Goal: Check status: Check status

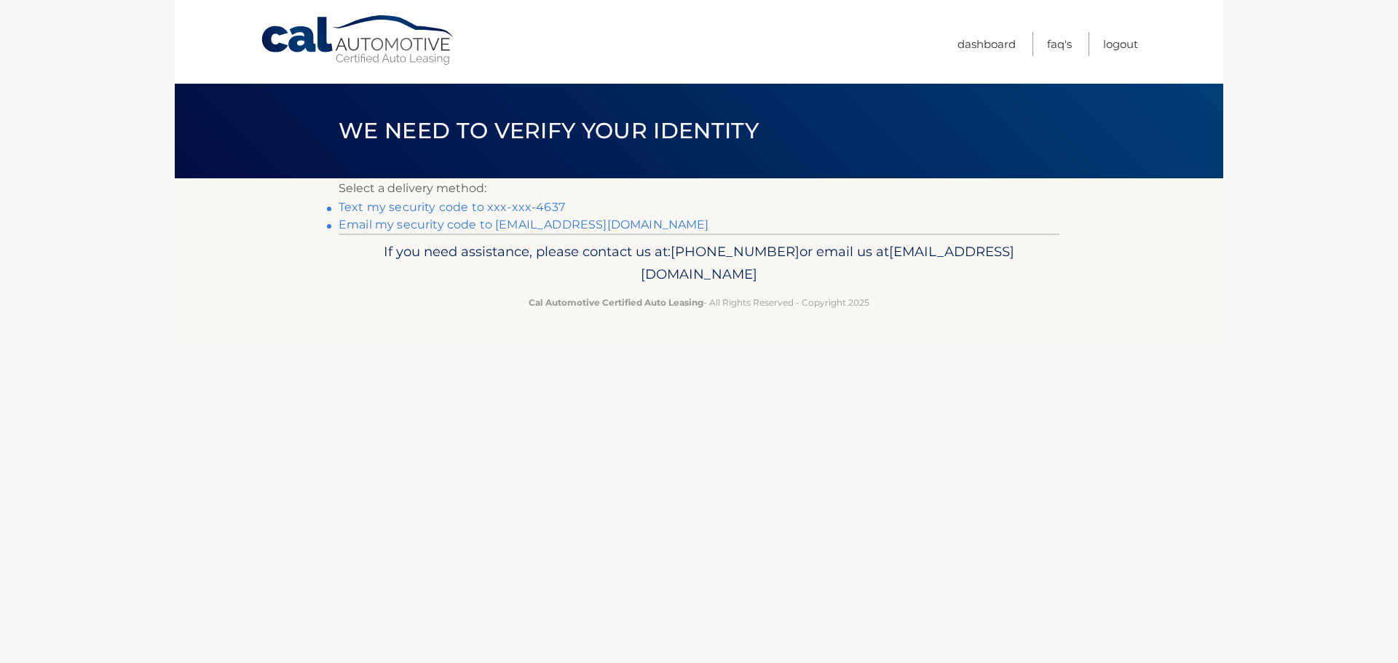
click at [449, 204] on link "Text my security code to xxx-xxx-4637" at bounding box center [451, 207] width 226 height 14
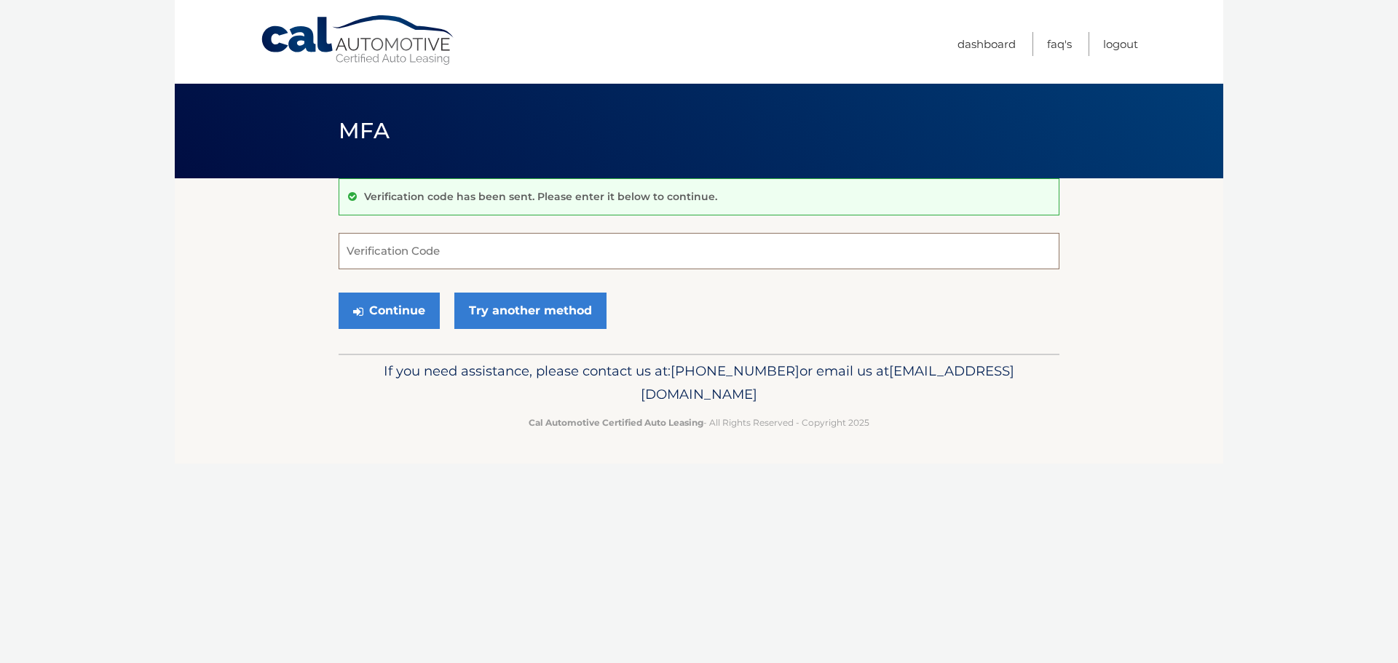
click at [389, 249] on input "Verification Code" at bounding box center [698, 251] width 721 height 36
type input "436017"
click at [360, 307] on icon "submit" at bounding box center [358, 312] width 10 height 12
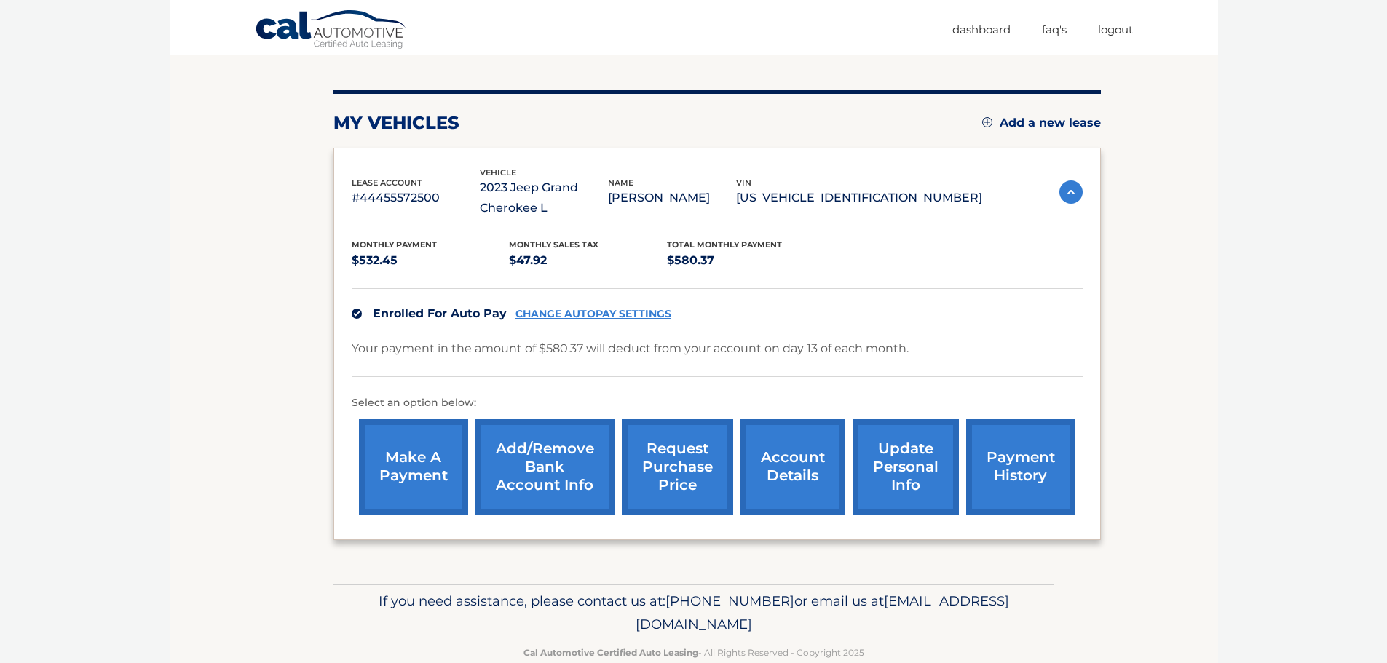
scroll to position [184, 0]
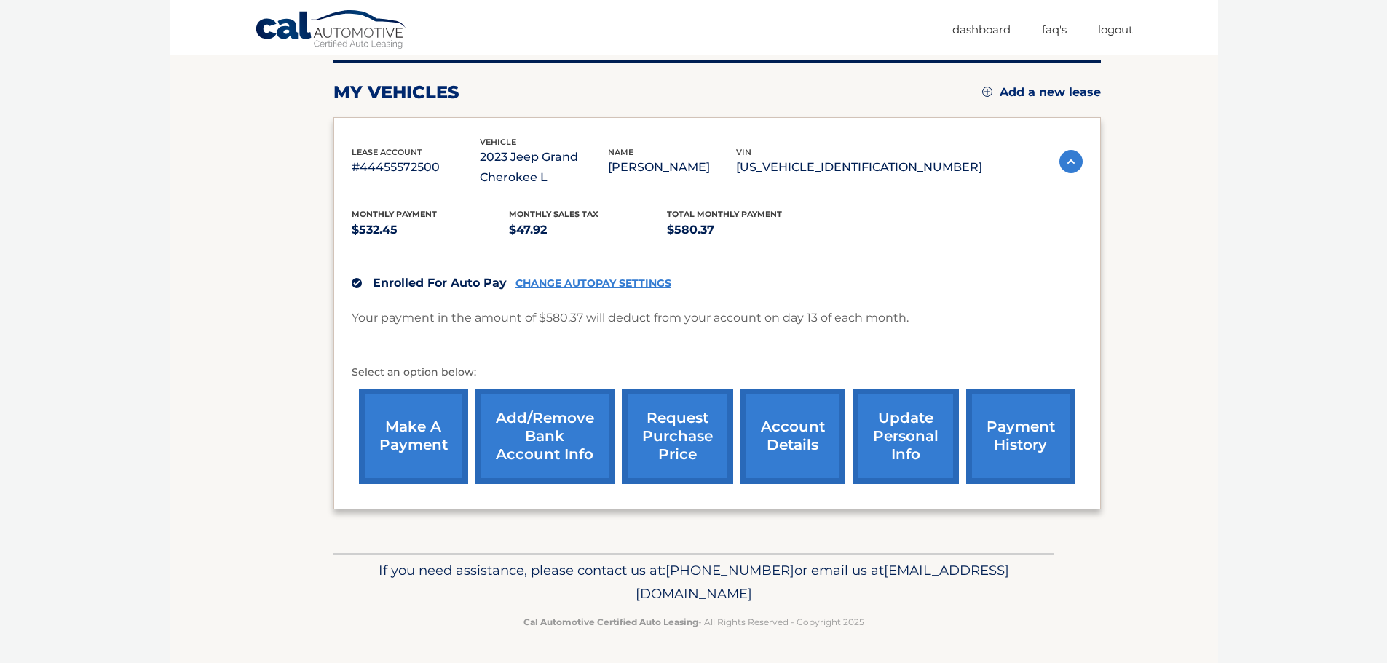
click at [1069, 163] on img at bounding box center [1070, 161] width 23 height 23
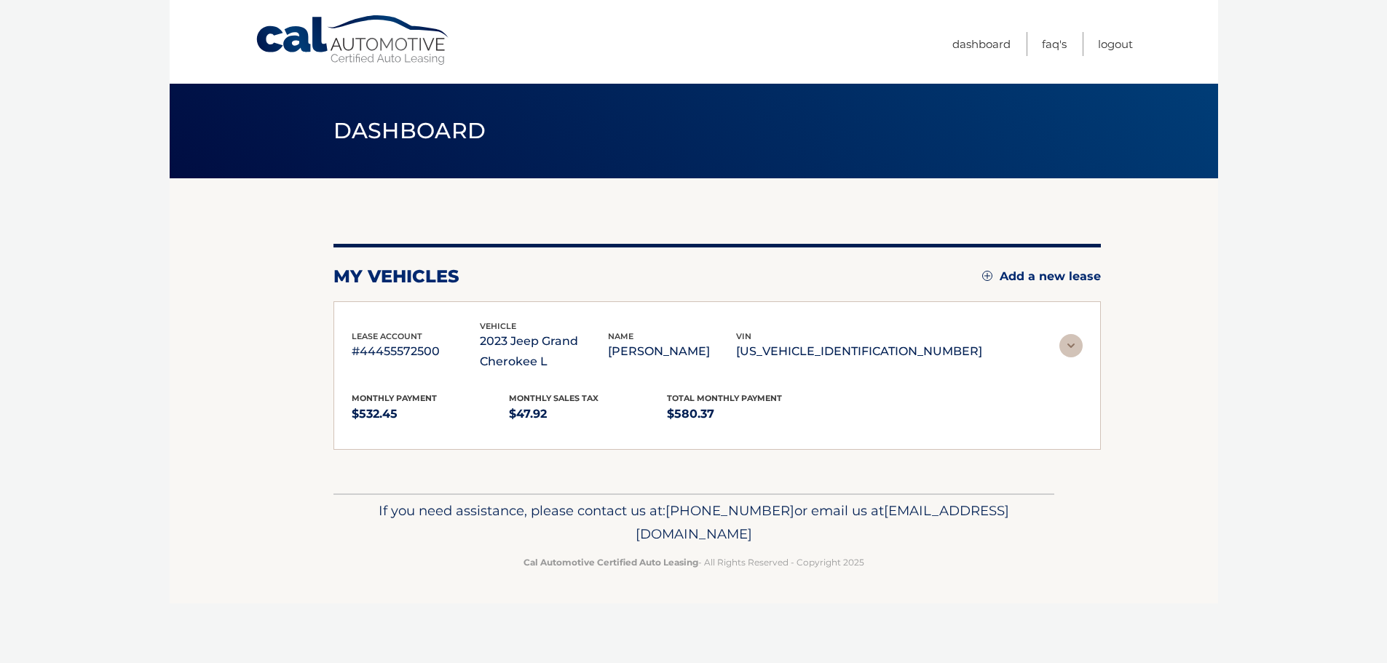
scroll to position [0, 0]
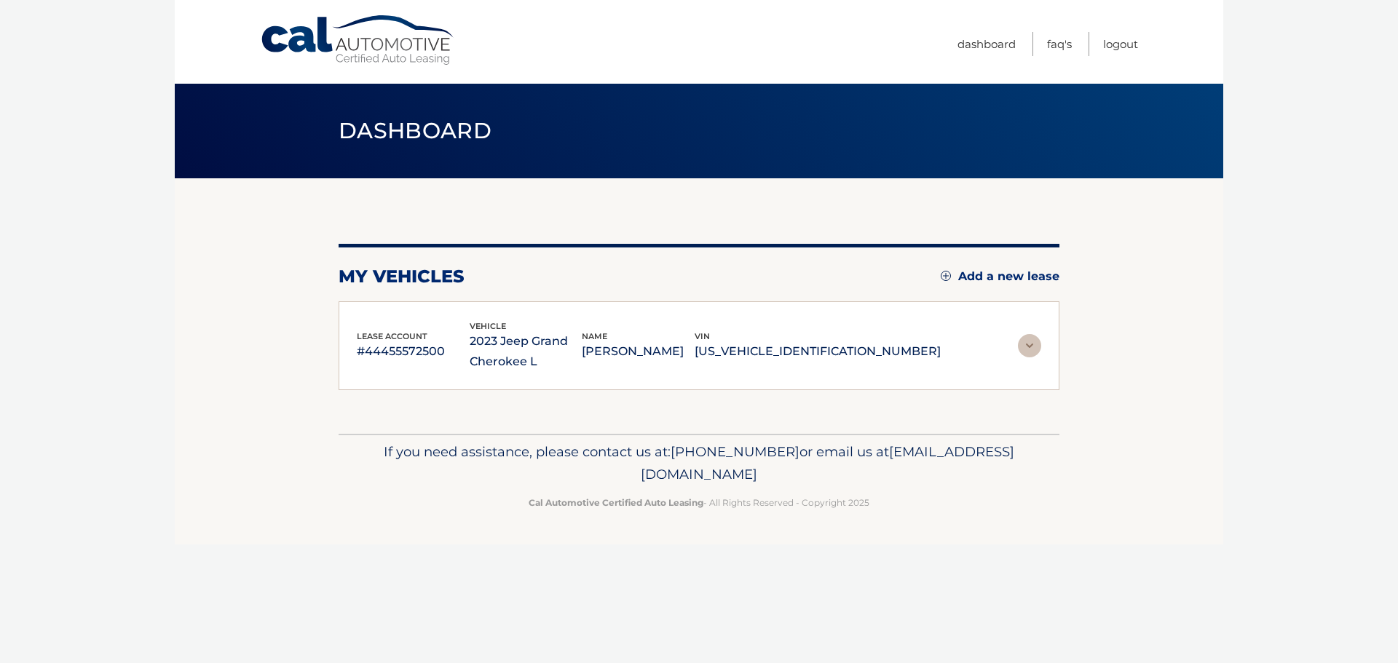
click at [1023, 349] on img at bounding box center [1029, 345] width 23 height 23
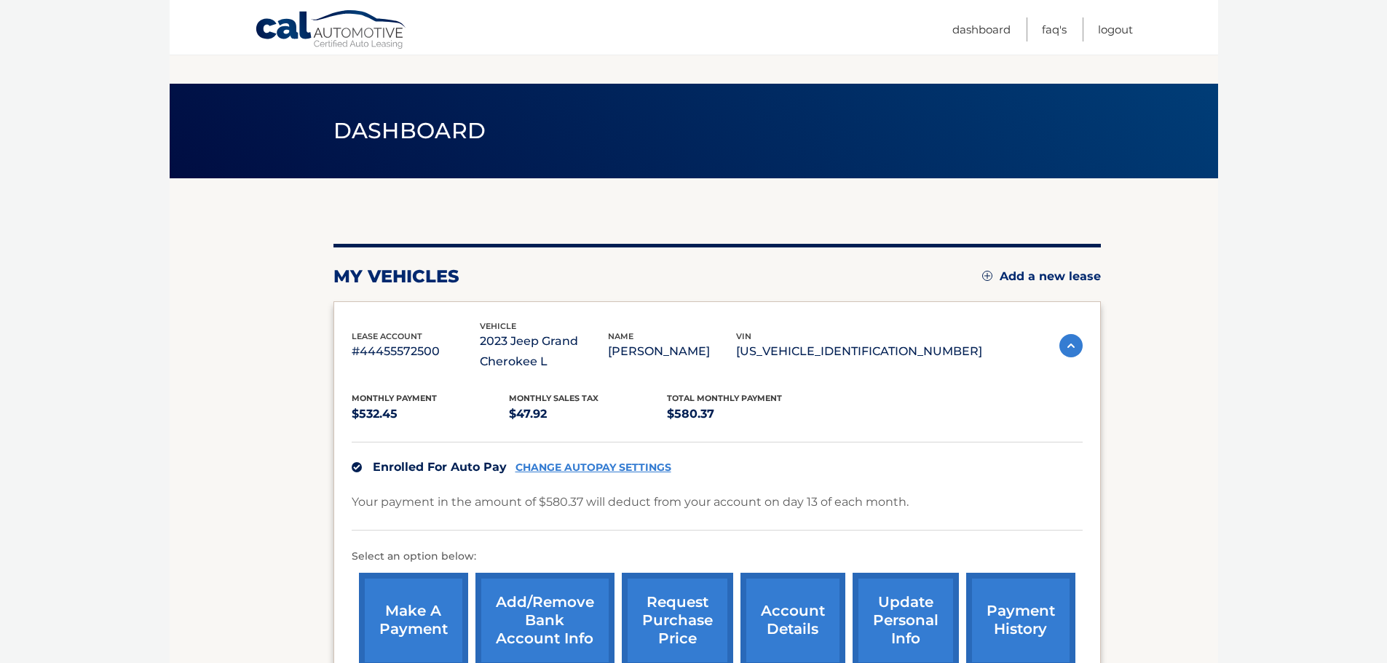
scroll to position [184, 0]
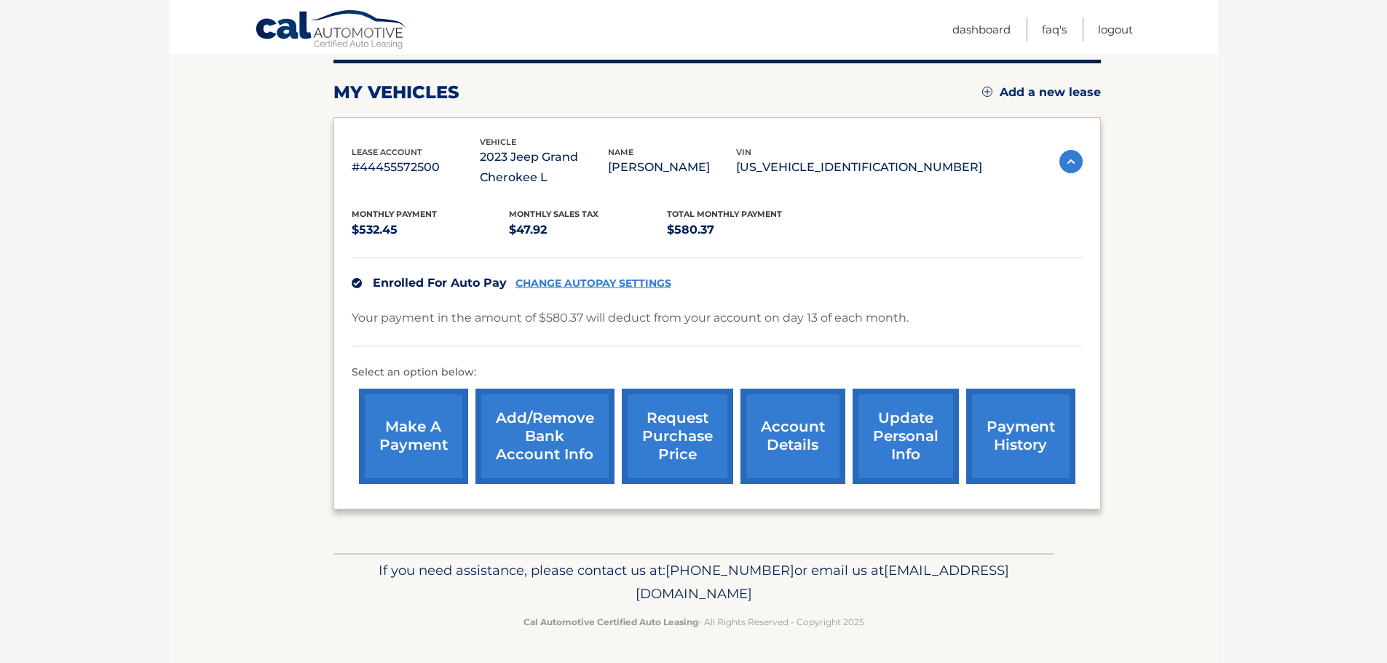
click at [771, 434] on link "account details" at bounding box center [792, 436] width 105 height 95
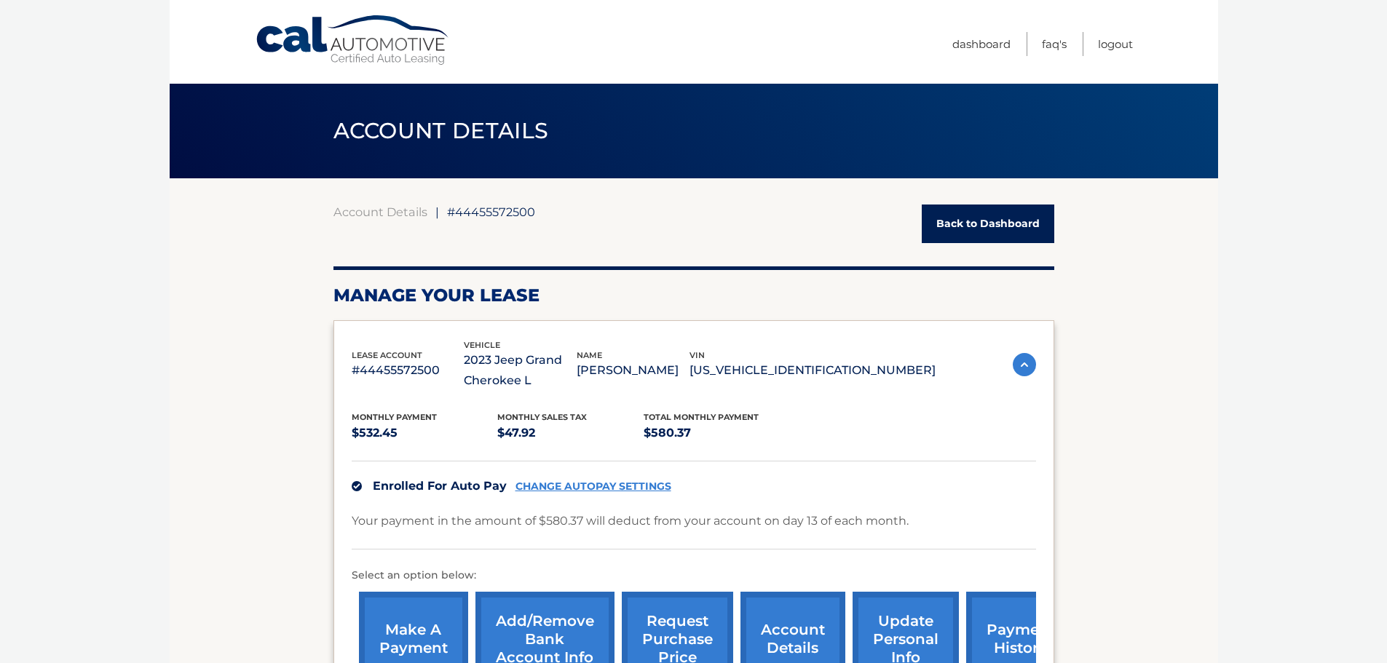
scroll to position [315, 0]
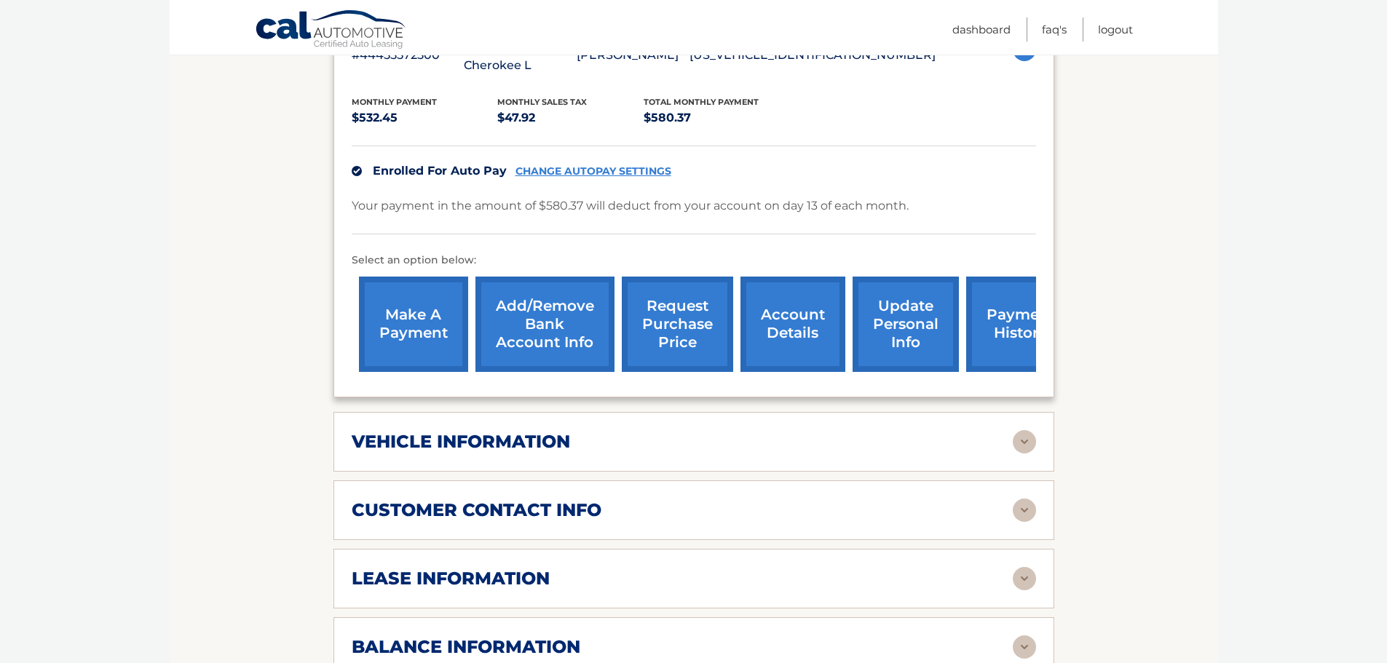
click at [746, 434] on div "vehicle information" at bounding box center [682, 442] width 661 height 22
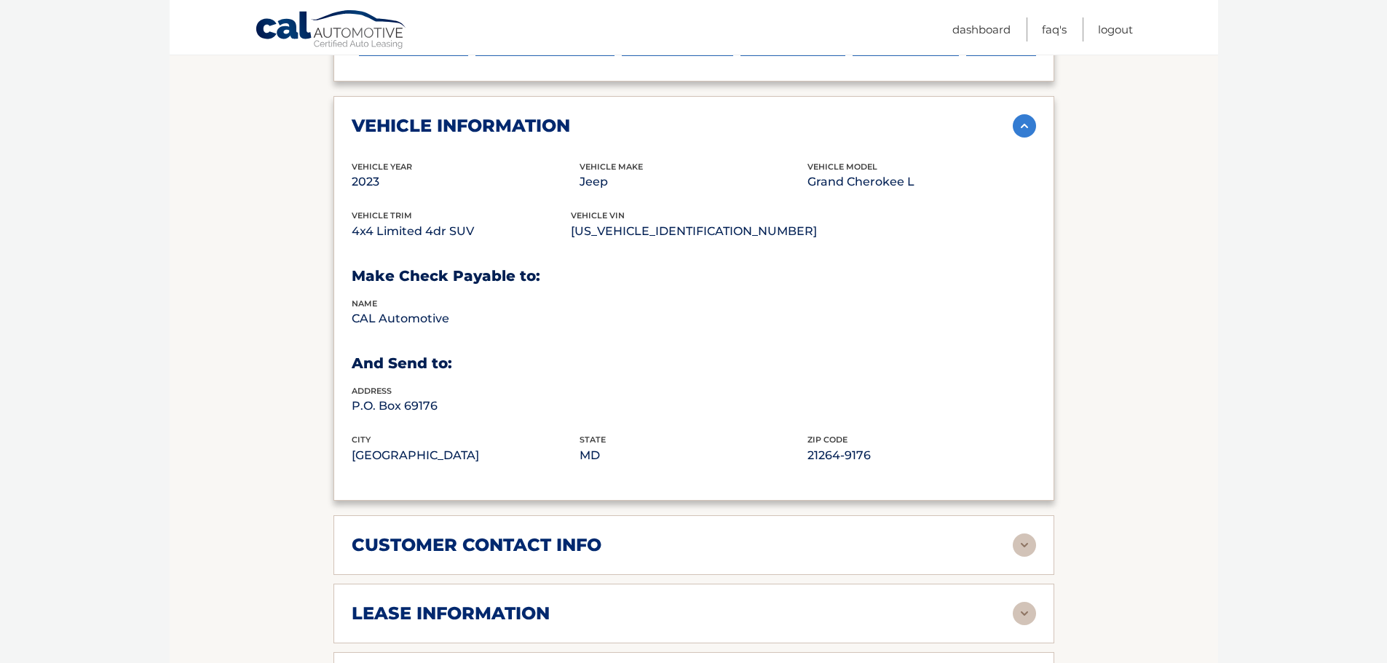
scroll to position [946, 0]
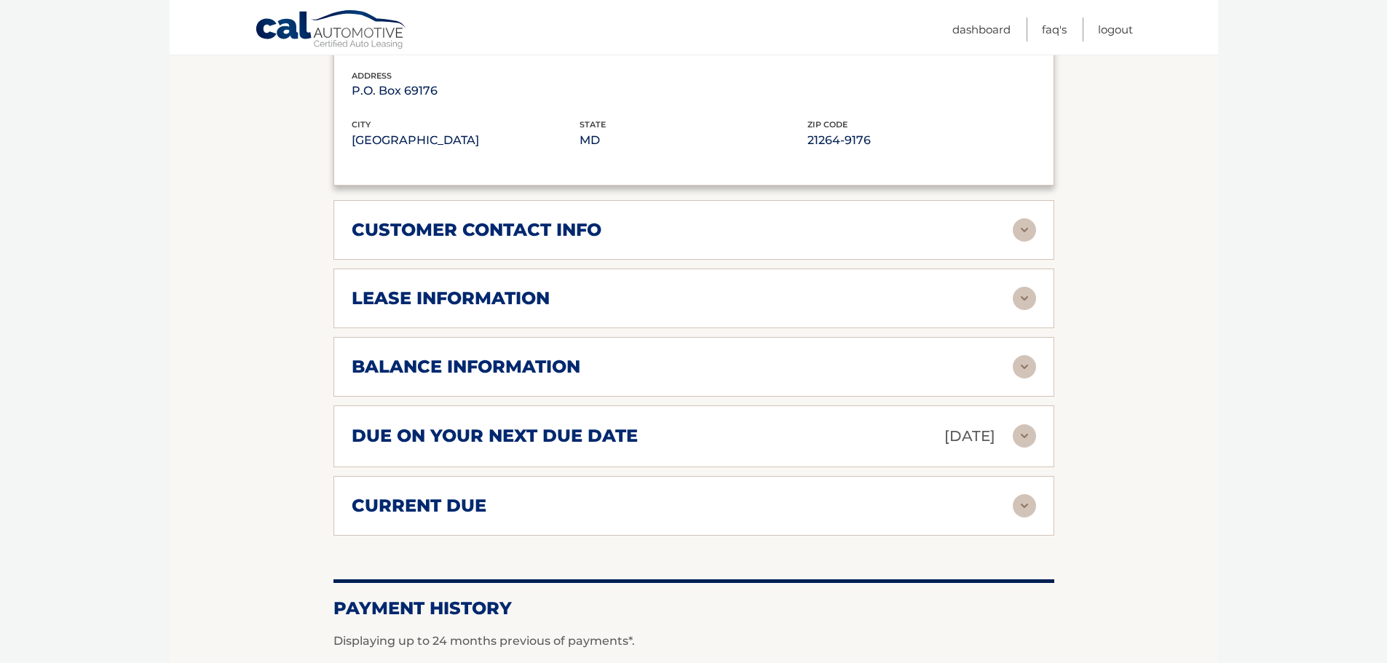
click at [707, 318] on div "lease information Contract Start Date May 13, 2023 Term 39 Maturity Date Aug 13…" at bounding box center [693, 299] width 721 height 60
click at [593, 297] on div "lease information" at bounding box center [682, 299] width 661 height 22
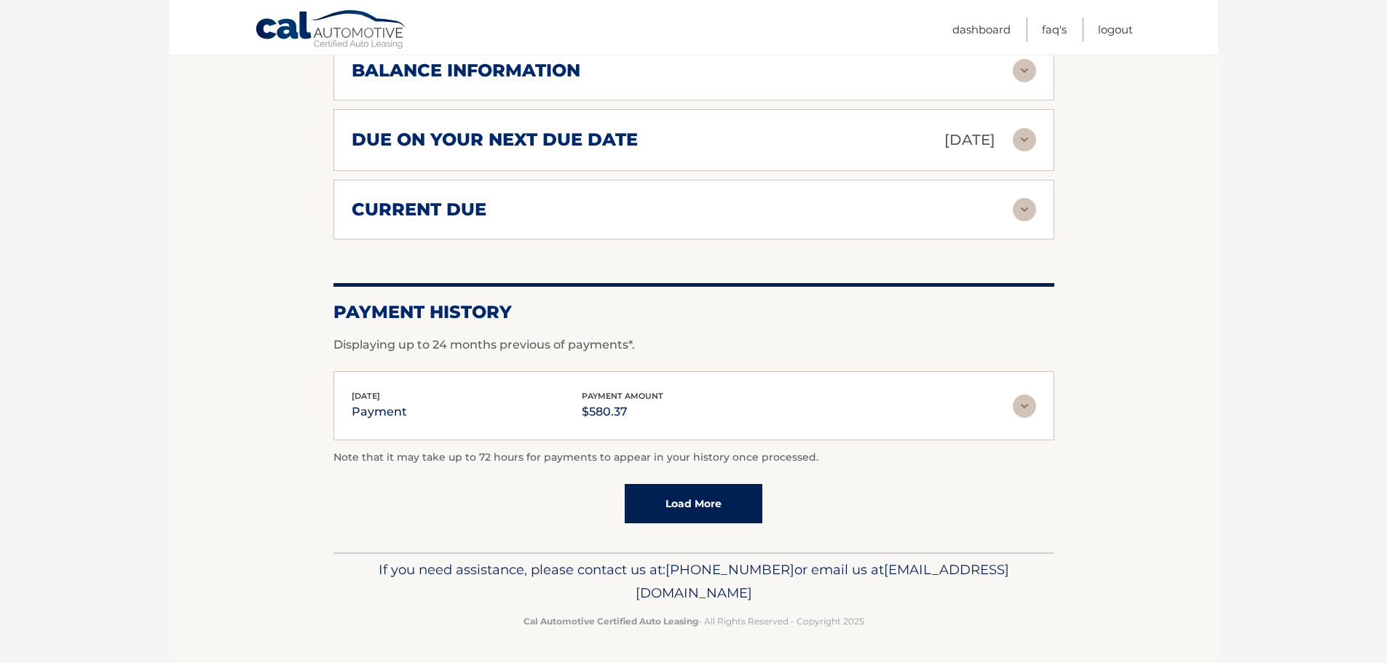
scroll to position [1200, 0]
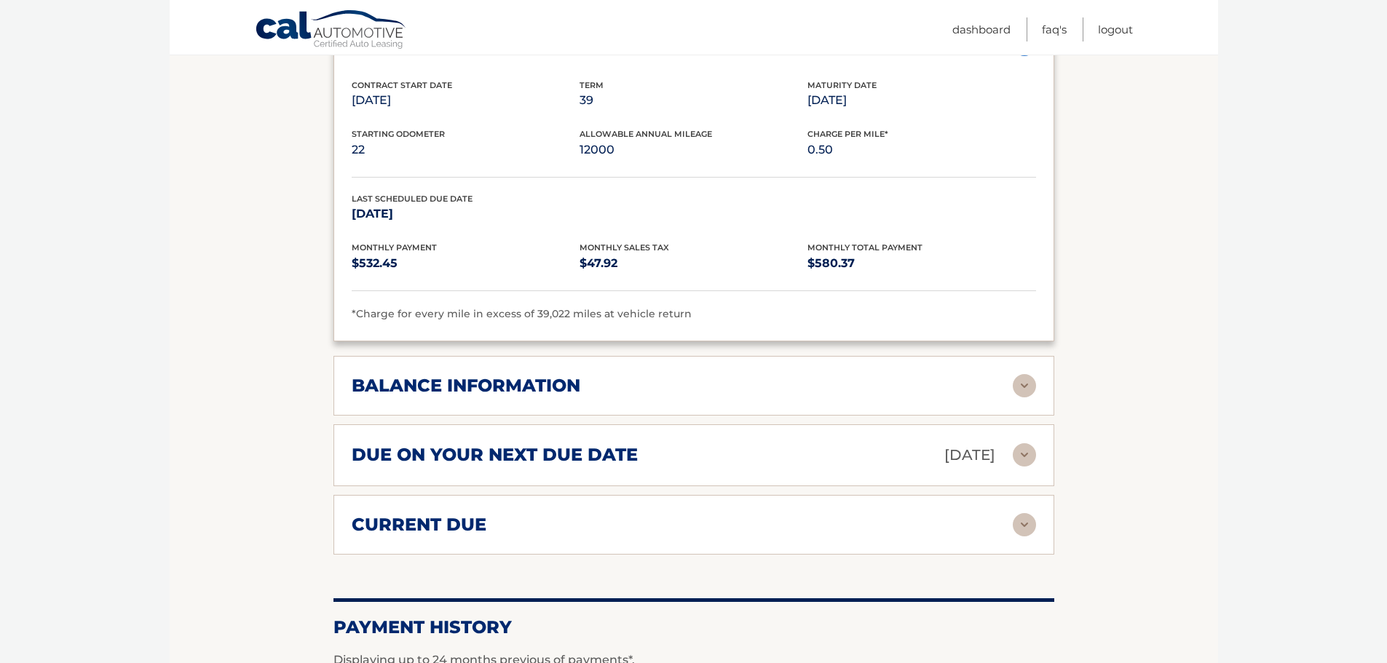
click at [526, 384] on h2 "balance information" at bounding box center [466, 386] width 229 height 22
